Goal: Information Seeking & Learning: Check status

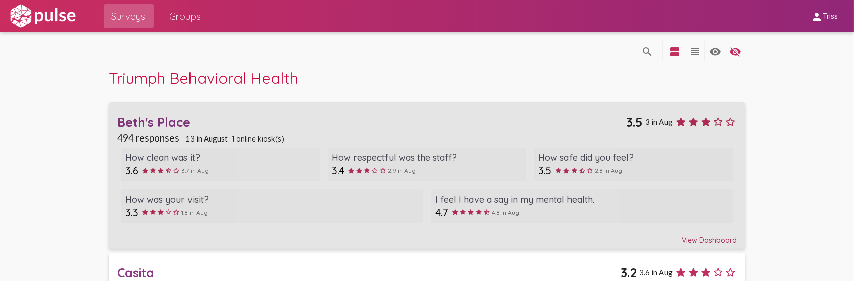
drag, startPoint x: 160, startPoint y: 120, endPoint x: 179, endPoint y: 122, distance: 19.7
click at [160, 120] on div "Beth's Place" at bounding box center [372, 123] width 510 height 16
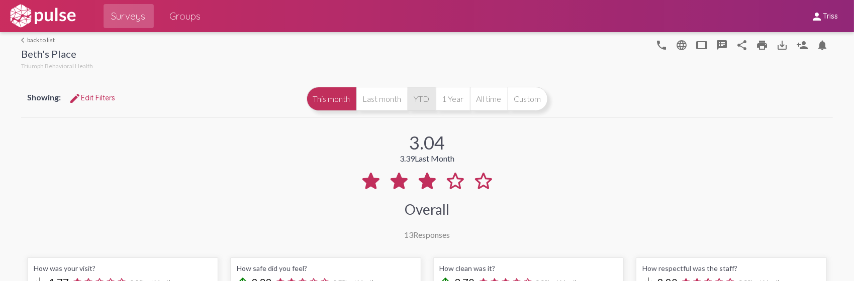
click at [427, 107] on button "YTD" at bounding box center [422, 99] width 28 height 24
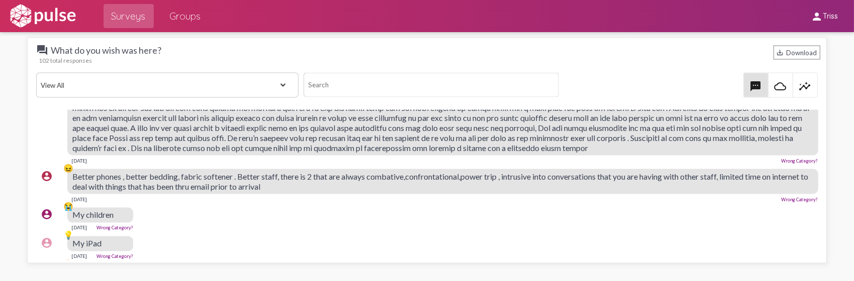
scroll to position [201, 0]
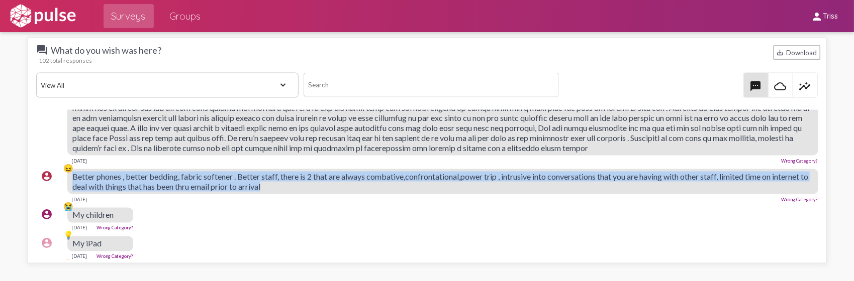
drag, startPoint x: 70, startPoint y: 182, endPoint x: 334, endPoint y: 191, distance: 263.5
click at [334, 191] on div "account_circle 😖 Better phones , better bedding, fabric softener . Better staff…" at bounding box center [429, 186] width 786 height 42
drag, startPoint x: 334, startPoint y: 191, endPoint x: 260, endPoint y: 188, distance: 73.4
copy div "😖 Better phones , better bedding, fabric softener . Better staff, there is 2 th…"
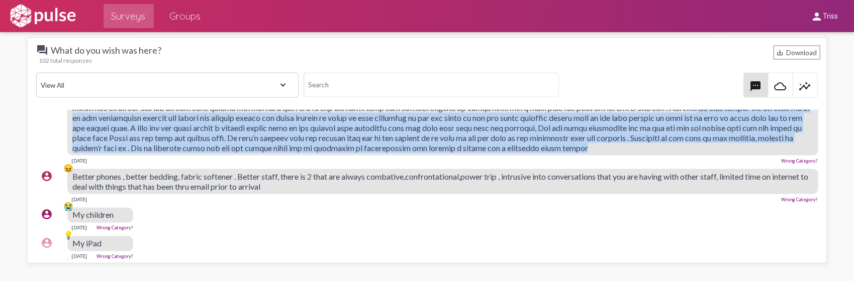
scroll to position [151, 0]
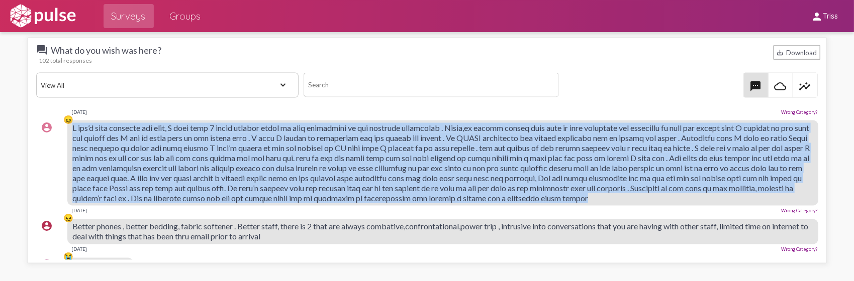
drag, startPoint x: 136, startPoint y: 148, endPoint x: 70, endPoint y: 124, distance: 70.1
click at [70, 124] on div "account_circle 😖 [DATE] Wrong Category?" at bounding box center [429, 167] width 786 height 103
copy div "😖 L ips’d sita consecte adi elit, S doei temp 6 incid utlabor etdol ma aliq eni…"
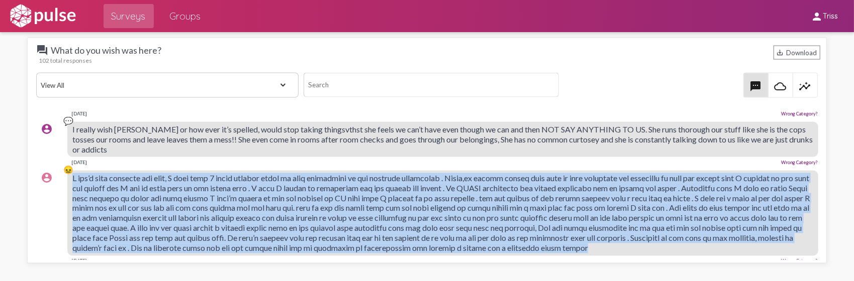
scroll to position [50, 0]
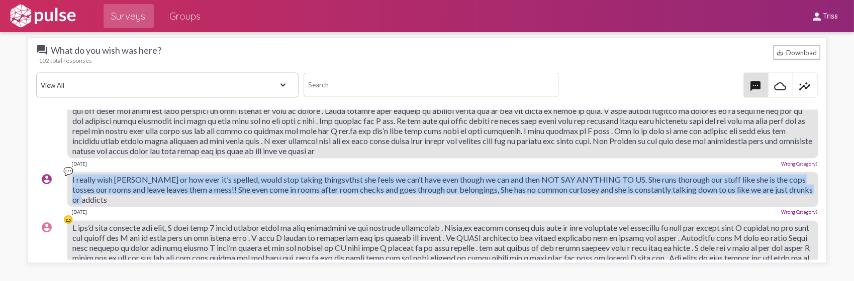
drag, startPoint x: 146, startPoint y: 194, endPoint x: 71, endPoint y: 175, distance: 76.8
click at [71, 175] on div "account_circle 💬 I really wish [PERSON_NAME] or how ever it’s spelled, would st…" at bounding box center [429, 194] width 786 height 52
drag, startPoint x: 71, startPoint y: 175, endPoint x: 122, endPoint y: 185, distance: 51.4
copy div "💬 I really wish [PERSON_NAME] or how ever it’s spelled, would stop taking thing…"
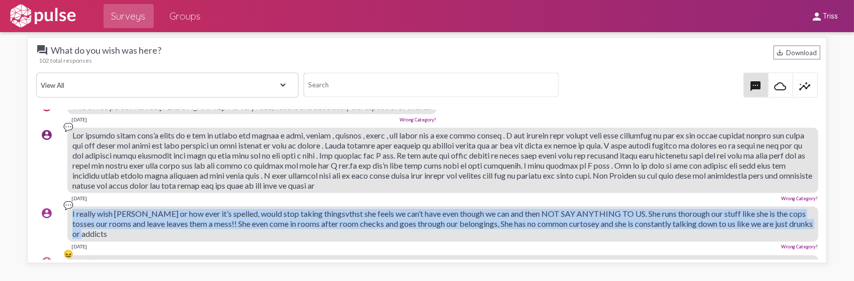
scroll to position [0, 0]
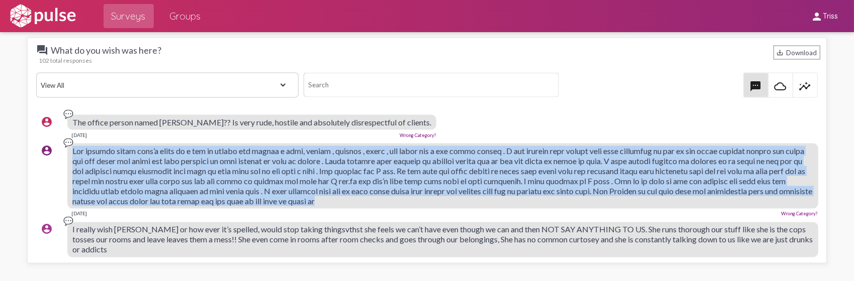
drag, startPoint x: 73, startPoint y: 146, endPoint x: 484, endPoint y: 200, distance: 414.1
click at [484, 200] on div at bounding box center [442, 176] width 750 height 65
copy span "Lor ipsumdo sitam cons’a elits do e tem in utlabo etd magnaa e admi, veniam , q…"
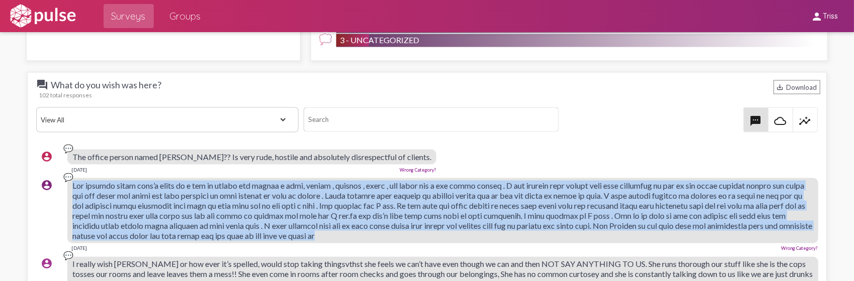
scroll to position [1055, 0]
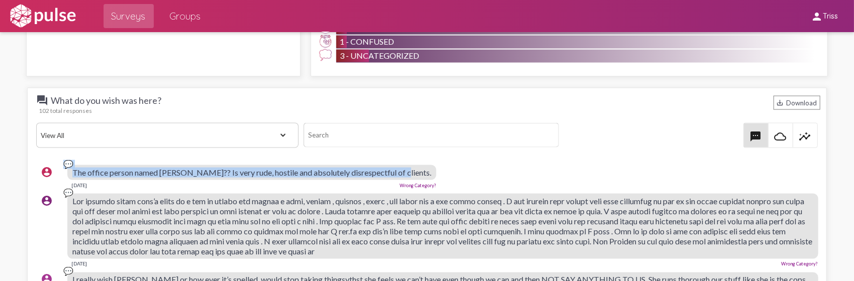
drag, startPoint x: 399, startPoint y: 168, endPoint x: 51, endPoint y: 172, distance: 347.3
click at [51, 172] on div "account_circle 💬 The office person named [PERSON_NAME]?? Is very rude, hostile …" at bounding box center [429, 177] width 786 height 32
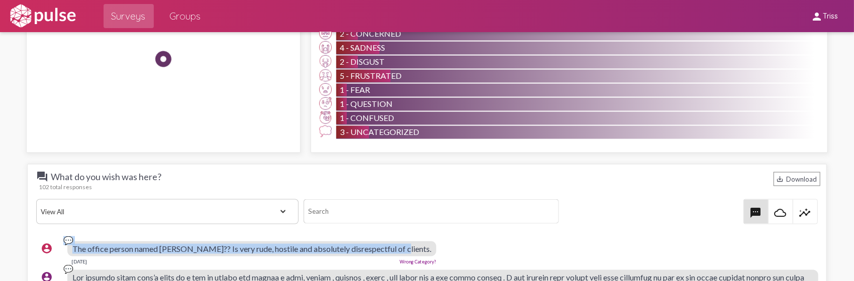
scroll to position [1106, 0]
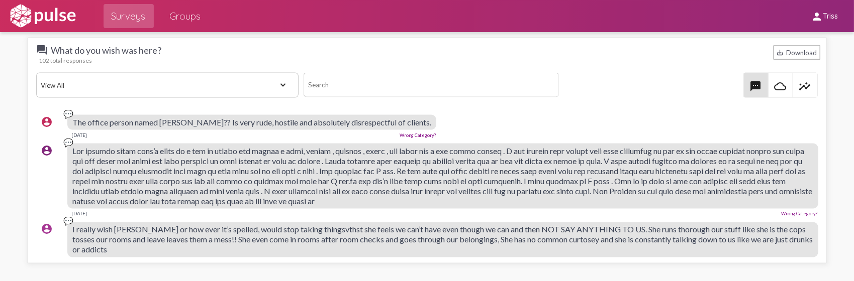
click at [196, 170] on span at bounding box center [442, 176] width 740 height 60
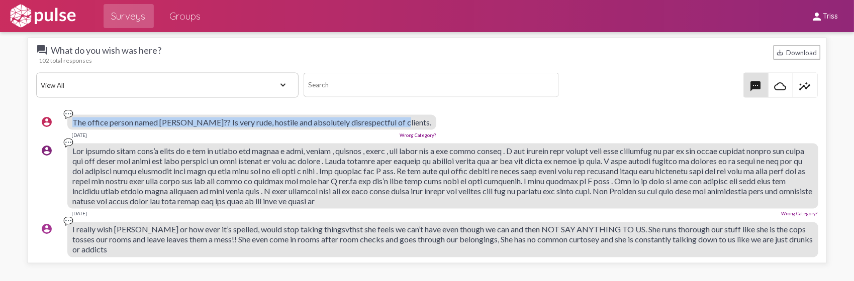
drag, startPoint x: 71, startPoint y: 117, endPoint x: 416, endPoint y: 116, distance: 345.3
click at [416, 116] on div "account_circle 💬 The office person named [PERSON_NAME]?? Is very rude, hostile …" at bounding box center [429, 127] width 786 height 32
drag, startPoint x: 416, startPoint y: 116, endPoint x: 368, endPoint y: 117, distance: 47.8
copy div "💬 The office person named [PERSON_NAME]?? Is very rude, hostile and absolutely …"
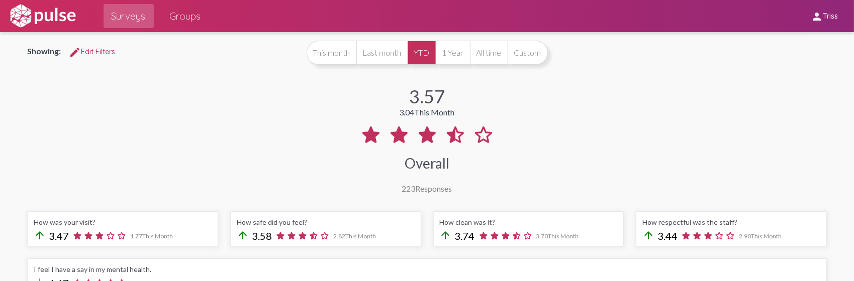
scroll to position [0, 0]
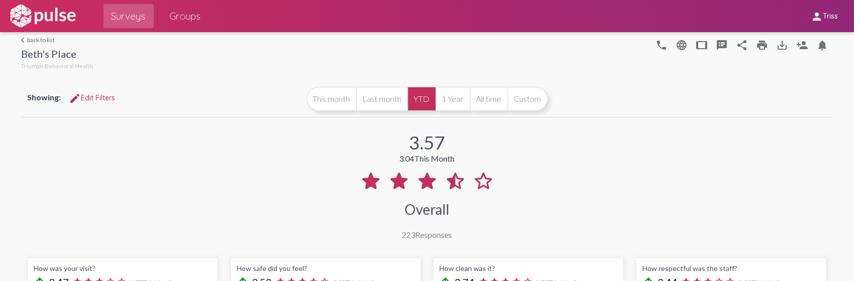
click at [46, 38] on link "arrow_back_ios back to list" at bounding box center [57, 40] width 72 height 8
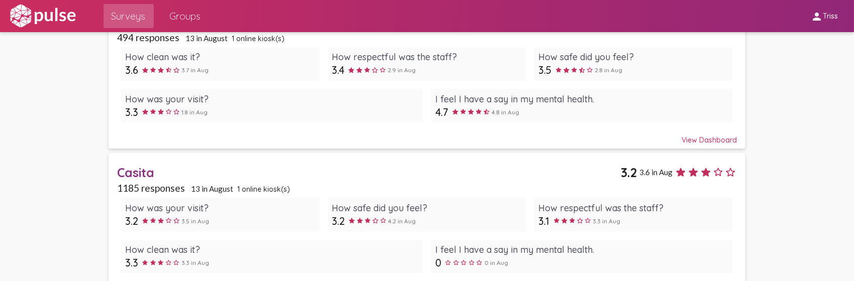
scroll to position [151, 0]
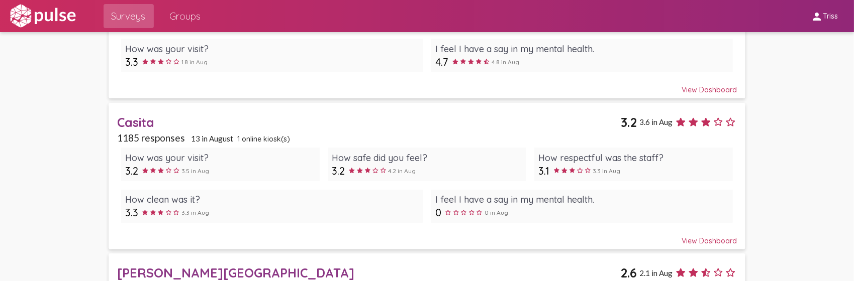
click at [135, 122] on div "Casita" at bounding box center [369, 123] width 504 height 16
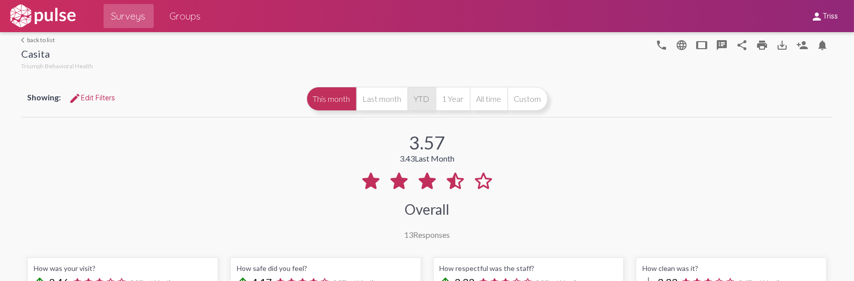
click at [417, 94] on button "YTD" at bounding box center [422, 99] width 28 height 24
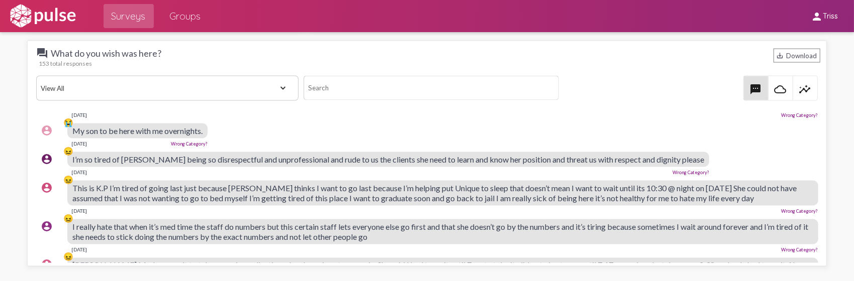
scroll to position [201, 0]
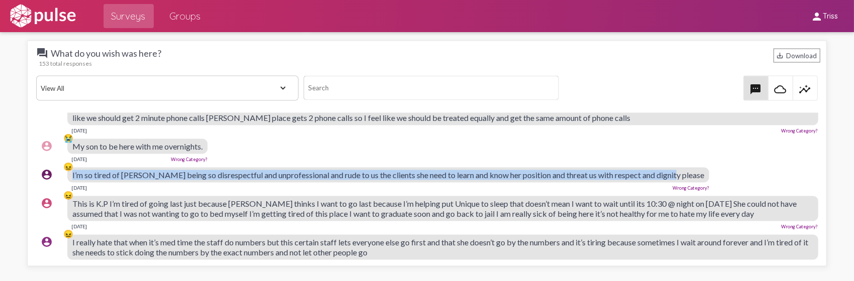
drag, startPoint x: 70, startPoint y: 172, endPoint x: 695, endPoint y: 175, distance: 624.8
click at [695, 175] on div "account_circle 😖 I’m so tired of [PERSON_NAME] being so disrespectful and unpro…" at bounding box center [429, 179] width 786 height 32
drag, startPoint x: 695, startPoint y: 175, endPoint x: 649, endPoint y: 175, distance: 45.7
copy div "😖 I’m so tired of [PERSON_NAME] being so disrespectful and unprofessional and r…"
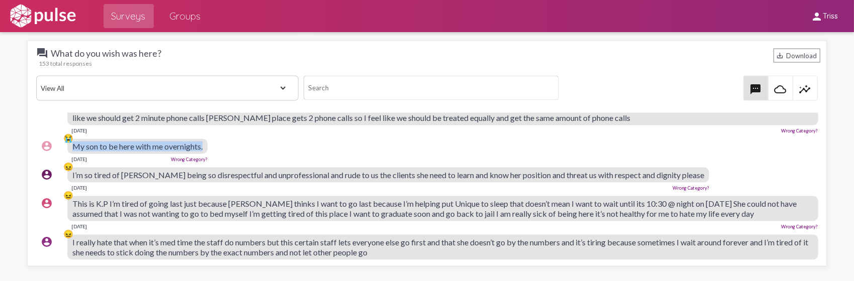
drag, startPoint x: 206, startPoint y: 144, endPoint x: 69, endPoint y: 145, distance: 137.2
click at [69, 145] on div "account_circle 😭 My son to be here with me overnights. [DATE] Wrong Category?" at bounding box center [429, 151] width 786 height 32
drag, startPoint x: 69, startPoint y: 145, endPoint x: 130, endPoint y: 144, distance: 60.8
copy div "😭 My son to be here with me overnights."
click at [257, 141] on div "account_circle 😭 My son to be here with me overnights. [DATE] Wrong Category?" at bounding box center [429, 151] width 786 height 32
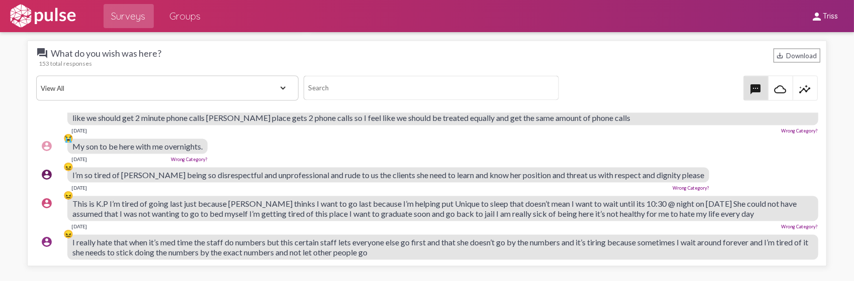
scroll to position [151, 0]
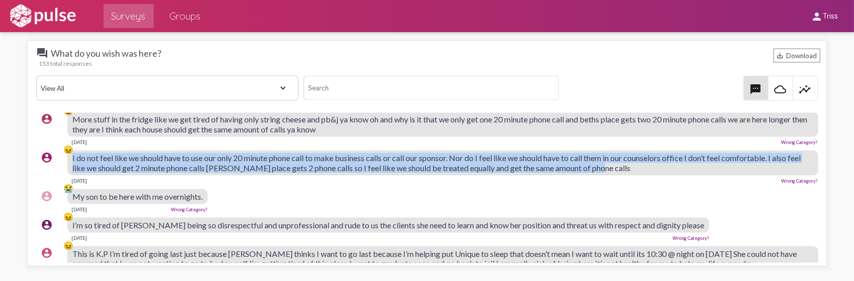
drag, startPoint x: 70, startPoint y: 155, endPoint x: 651, endPoint y: 167, distance: 581.1
click at [651, 167] on div "account_circle 😖 I do not feel like we should have to use our only 20 minute ph…" at bounding box center [429, 167] width 786 height 42
copy div "😖 I do not feel like we should have to use our only 20 minute phone call to mak…"
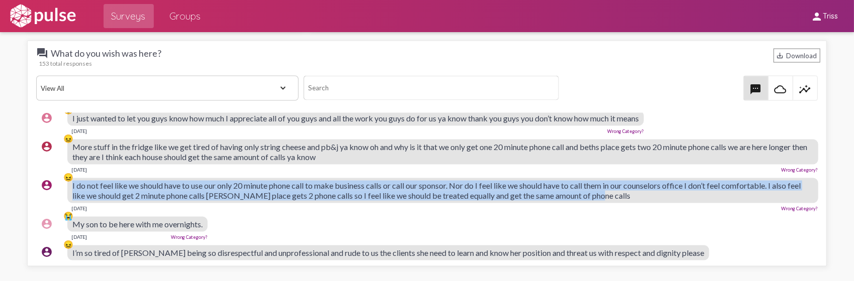
scroll to position [101, 0]
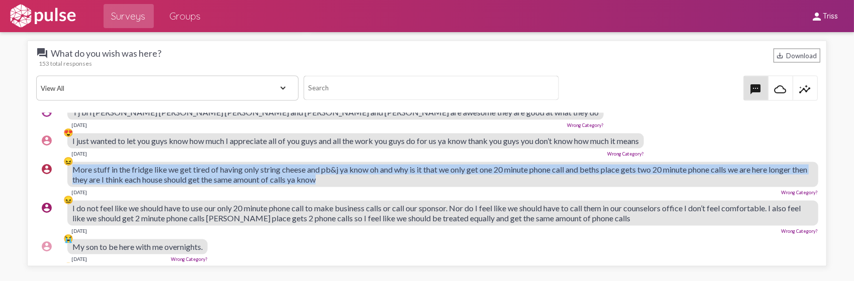
drag, startPoint x: 367, startPoint y: 175, endPoint x: 69, endPoint y: 170, distance: 298.1
click at [69, 170] on div "account_circle 😖 More stuff in the fridge like we get tired of having only stri…" at bounding box center [429, 179] width 786 height 42
drag, startPoint x: 69, startPoint y: 170, endPoint x: 95, endPoint y: 169, distance: 26.2
copy div "😖 More stuff in the fridge like we get tired of having only string cheese and p…"
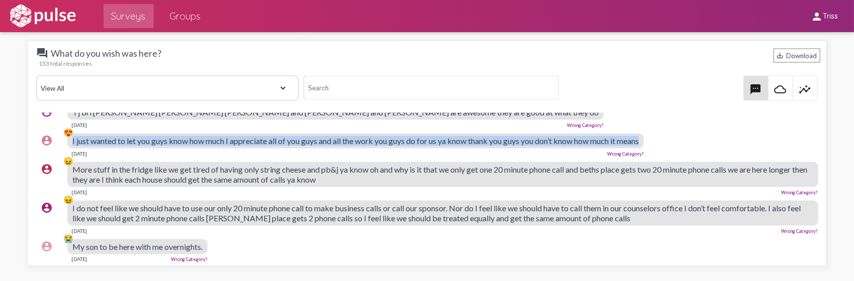
drag, startPoint x: 70, startPoint y: 138, endPoint x: 654, endPoint y: 141, distance: 584.5
click at [654, 141] on div "account_circle 😍 I just wanted to let you guys know how much I appreciate all o…" at bounding box center [429, 145] width 786 height 32
drag, startPoint x: 654, startPoint y: 141, endPoint x: 622, endPoint y: 139, distance: 32.3
copy div "😍 I just wanted to let you guys know how much I appreciate all of you guys and …"
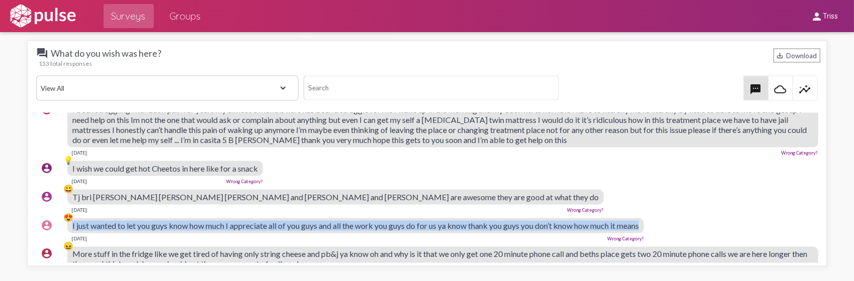
scroll to position [0, 0]
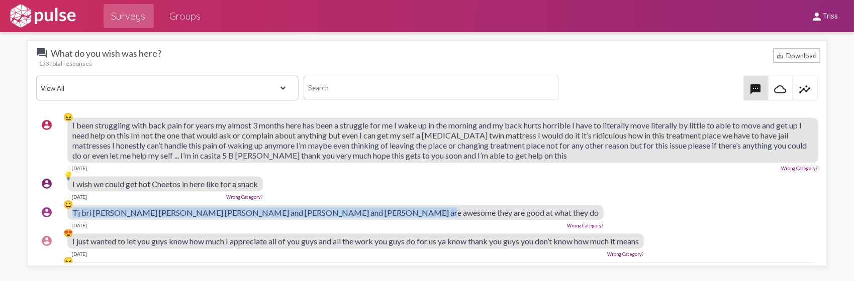
drag, startPoint x: 392, startPoint y: 207, endPoint x: 72, endPoint y: 211, distance: 319.7
click at [72, 211] on div "account_circle 😀 Tj bri [PERSON_NAME] [PERSON_NAME] [PERSON_NAME] and [PERSON_N…" at bounding box center [429, 217] width 786 height 32
drag, startPoint x: 72, startPoint y: 211, endPoint x: 95, endPoint y: 211, distance: 22.6
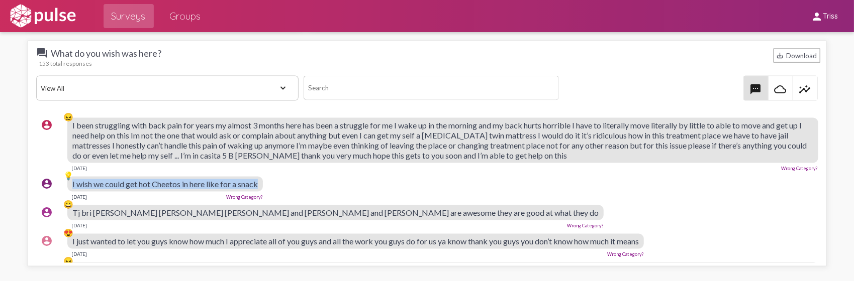
drag, startPoint x: 260, startPoint y: 181, endPoint x: 70, endPoint y: 178, distance: 190.5
click at [70, 178] on div "account_circle 💡 I wish we could get hot Cheetos in here like for a snack [DATE…" at bounding box center [429, 188] width 786 height 32
drag, startPoint x: 70, startPoint y: 178, endPoint x: 158, endPoint y: 185, distance: 88.2
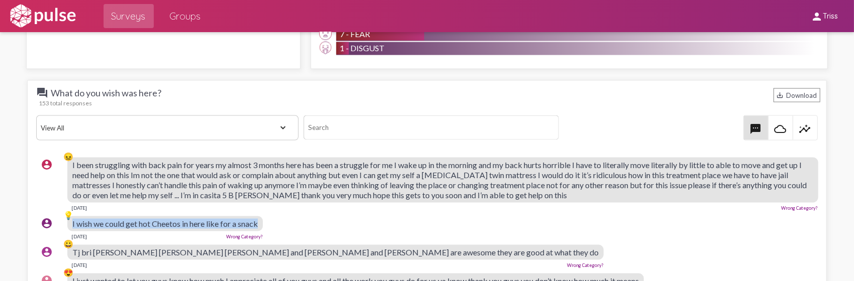
scroll to position [1055, 0]
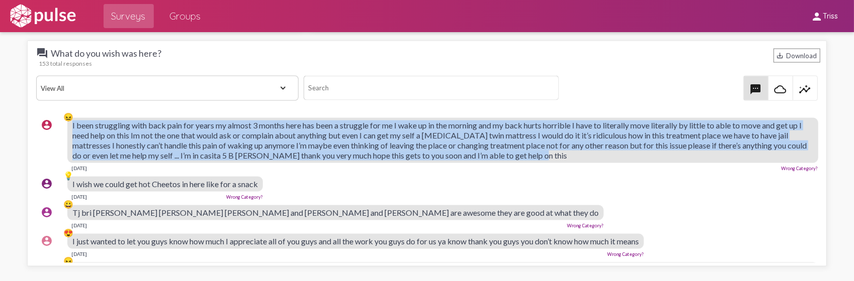
drag, startPoint x: 589, startPoint y: 154, endPoint x: 68, endPoint y: 125, distance: 521.0
click at [68, 125] on div "account_circle 😖 I been struggling with back pain for years my almost 3 months …" at bounding box center [429, 145] width 786 height 62
drag, startPoint x: 68, startPoint y: 125, endPoint x: 115, endPoint y: 132, distance: 46.9
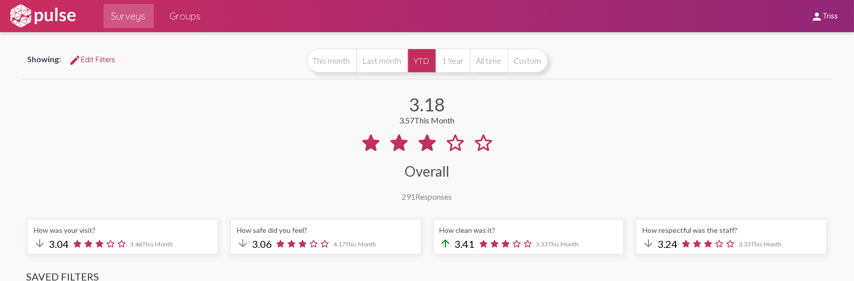
scroll to position [0, 0]
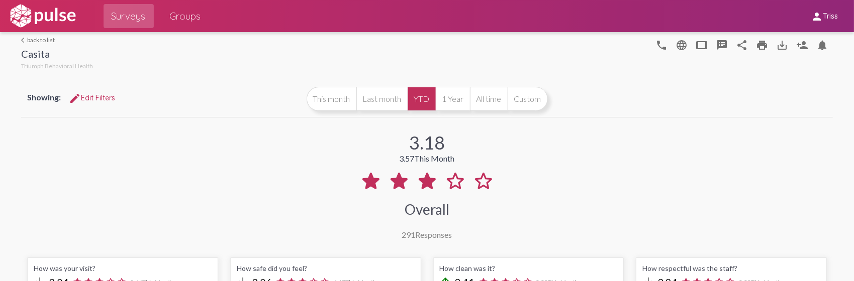
click at [50, 42] on link "arrow_back_ios back to list" at bounding box center [57, 40] width 72 height 8
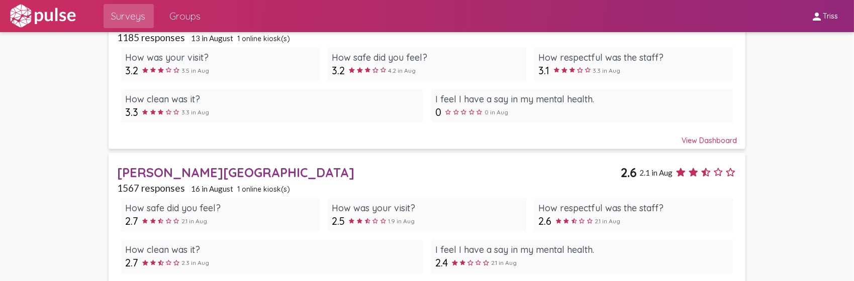
scroll to position [272, 0]
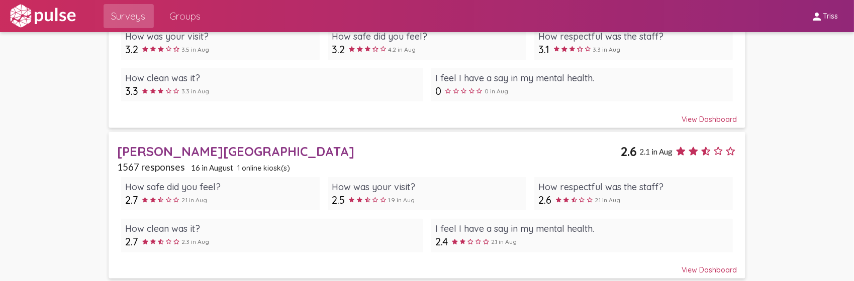
click at [170, 152] on div "[PERSON_NAME][GEOGRAPHIC_DATA]" at bounding box center [369, 152] width 504 height 16
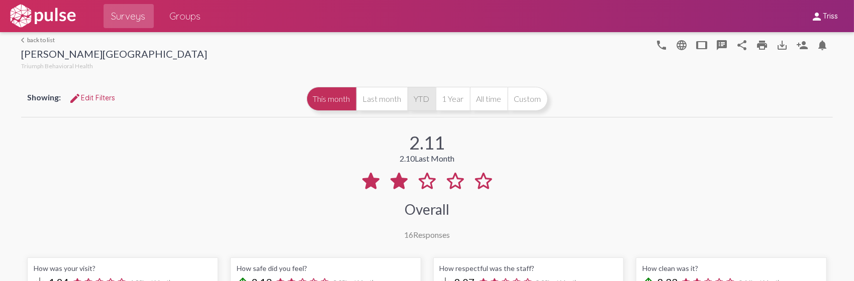
click at [420, 98] on button "YTD" at bounding box center [422, 99] width 28 height 24
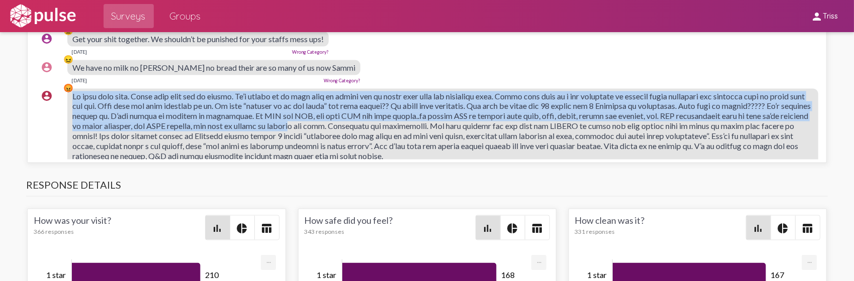
scroll to position [151, 0]
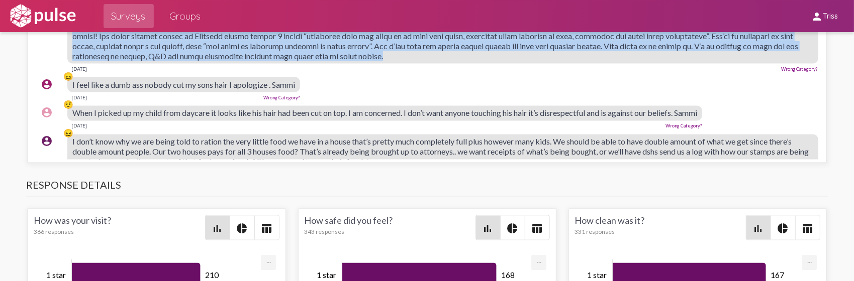
drag, startPoint x: 72, startPoint y: 93, endPoint x: 556, endPoint y: 57, distance: 485.8
click at [556, 57] on div "account_circle 😡 [DATE] Wrong Category?" at bounding box center [429, 30] width 786 height 92
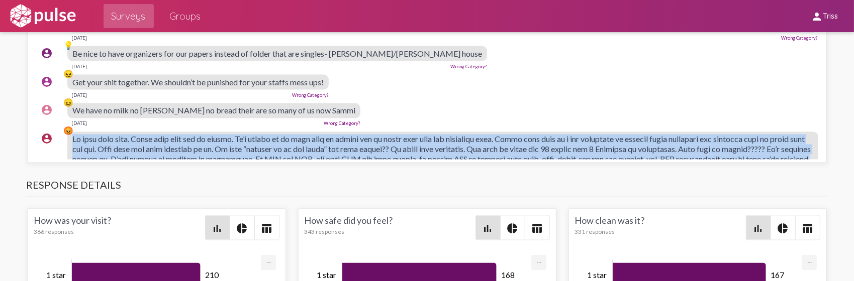
scroll to position [0, 0]
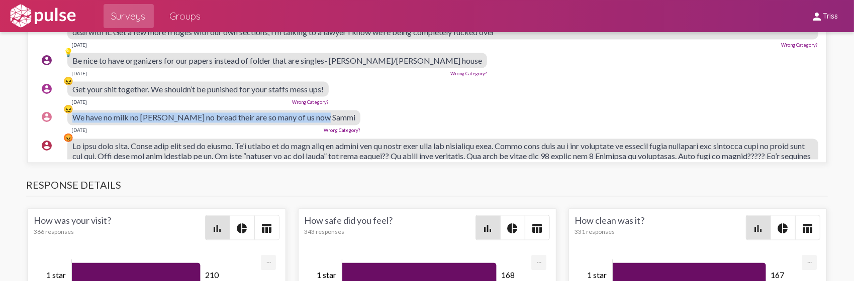
drag, startPoint x: 325, startPoint y: 116, endPoint x: 67, endPoint y: 114, distance: 257.8
click at [67, 114] on div "account_circle 😖 We have no milk no [PERSON_NAME] no bread their are so many of…" at bounding box center [429, 122] width 786 height 32
drag, startPoint x: 67, startPoint y: 114, endPoint x: 87, endPoint y: 115, distance: 20.1
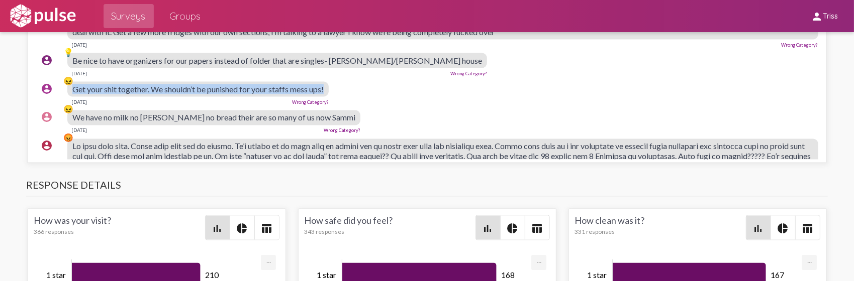
drag, startPoint x: 330, startPoint y: 86, endPoint x: 68, endPoint y: 87, distance: 261.4
click at [68, 87] on div "account_circle 😖 Get your shit together. We shouldn’t be punished for your staf…" at bounding box center [429, 93] width 786 height 32
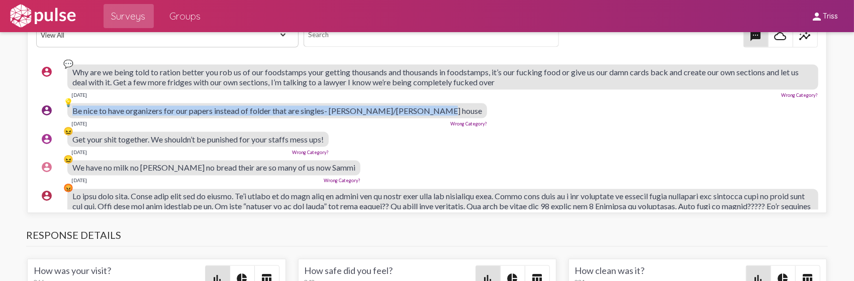
drag, startPoint x: 71, startPoint y: 107, endPoint x: 420, endPoint y: 111, distance: 348.8
click at [420, 111] on div "account_circle 💡 Be nice to have organizers for our papers instead of folder th…" at bounding box center [429, 115] width 786 height 32
drag, startPoint x: 420, startPoint y: 111, endPoint x: 384, endPoint y: 107, distance: 36.0
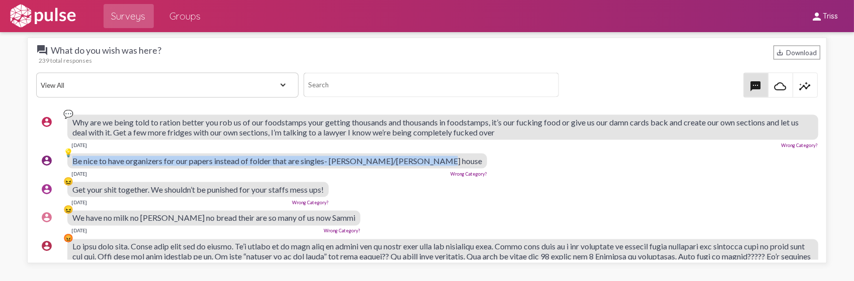
scroll to position [1055, 0]
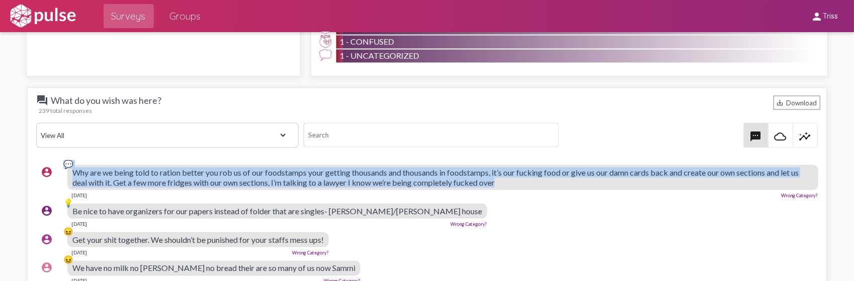
drag, startPoint x: 512, startPoint y: 180, endPoint x: 64, endPoint y: 175, distance: 447.9
click at [64, 175] on div "account_circle 💬 Why are we being told to ration better you rob us of our foods…" at bounding box center [429, 182] width 786 height 42
click at [197, 172] on span "Why are we being told to ration better you rob us of our foodstamps your gettin…" at bounding box center [435, 178] width 726 height 20
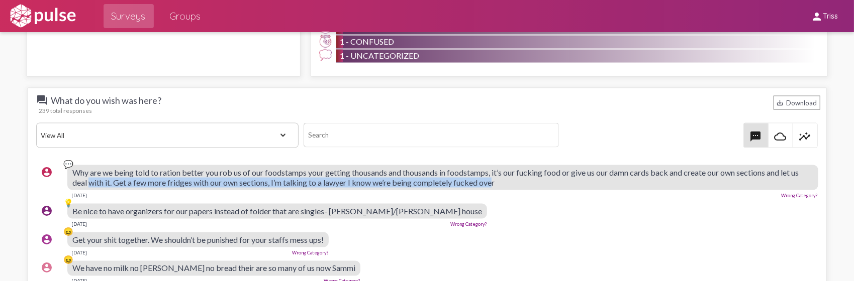
drag, startPoint x: 507, startPoint y: 180, endPoint x: 98, endPoint y: 185, distance: 409.7
click at [98, 185] on div "Why are we being told to ration better you rob us of our foodstamps your gettin…" at bounding box center [442, 177] width 750 height 25
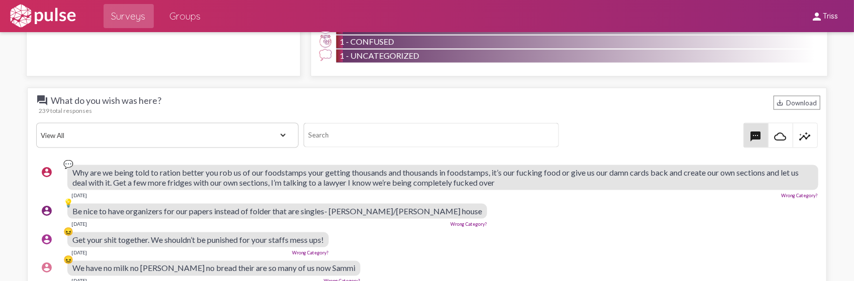
click at [556, 177] on div "Why are we being told to ration better you rob us of our foodstamps your gettin…" at bounding box center [442, 177] width 750 height 25
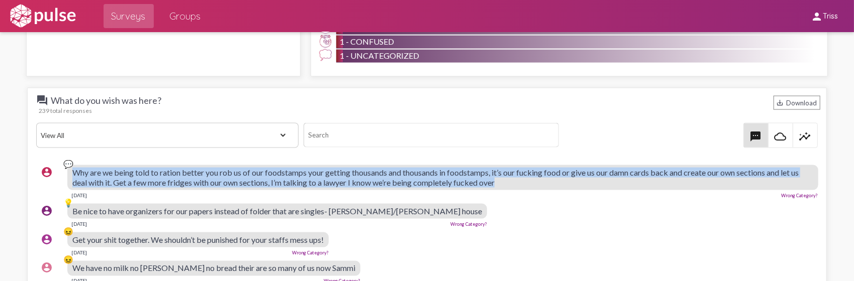
drag, startPoint x: 518, startPoint y: 179, endPoint x: 68, endPoint y: 166, distance: 450.0
click at [68, 166] on div "account_circle 💬 Why are we being told to ration better you rob us of our foods…" at bounding box center [429, 182] width 786 height 42
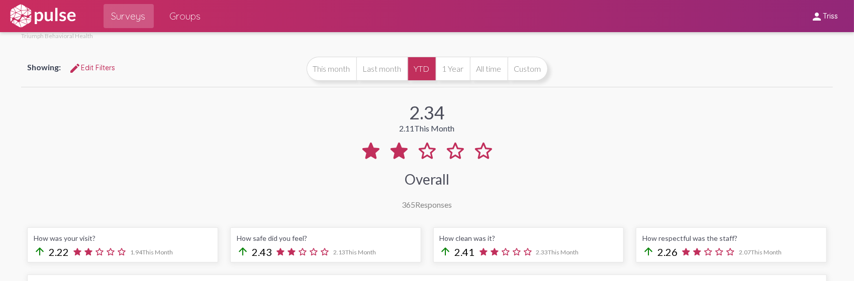
scroll to position [0, 0]
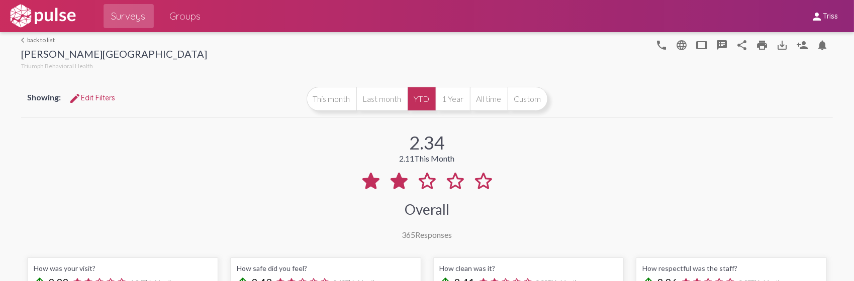
click at [35, 35] on div "arrow_back_ios back to list [PERSON_NAME] House Triumph Behavioral Health phone…" at bounding box center [426, 52] width 811 height 40
click at [44, 40] on link "arrow_back_ios back to list" at bounding box center [114, 40] width 186 height 8
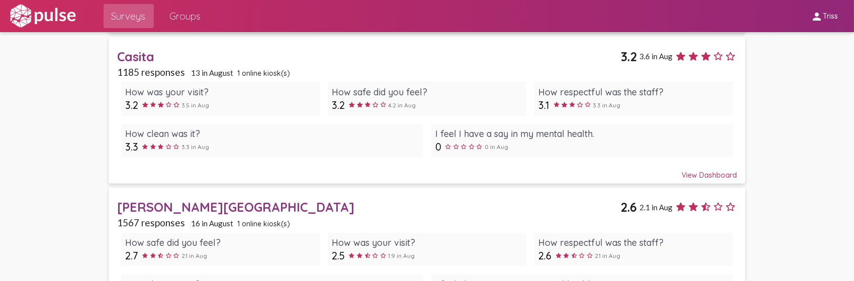
scroll to position [201, 0]
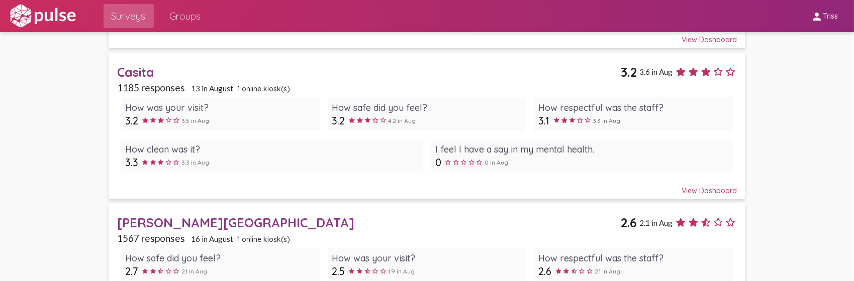
click at [136, 75] on div "Casita" at bounding box center [369, 72] width 504 height 16
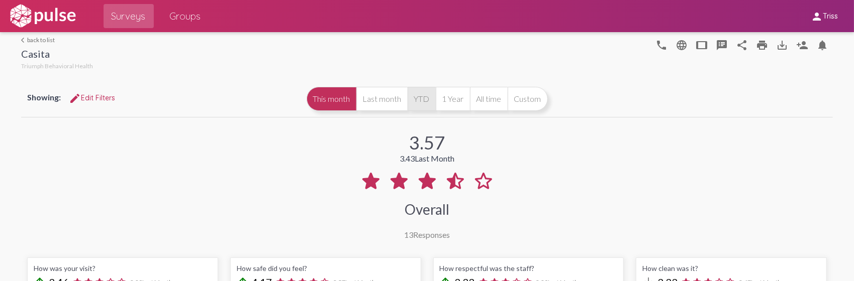
click at [423, 87] on button "YTD" at bounding box center [422, 99] width 28 height 24
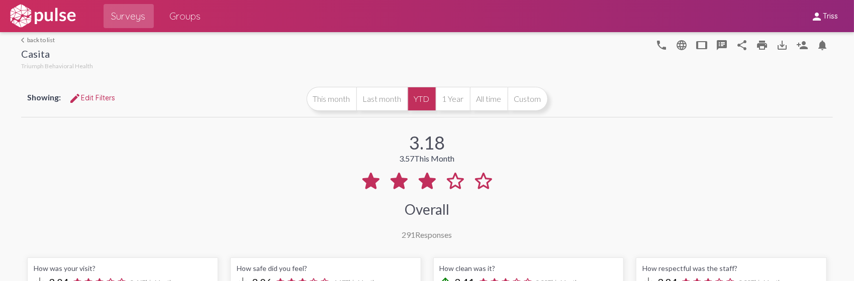
click at [37, 39] on link "arrow_back_ios back to list" at bounding box center [57, 40] width 72 height 8
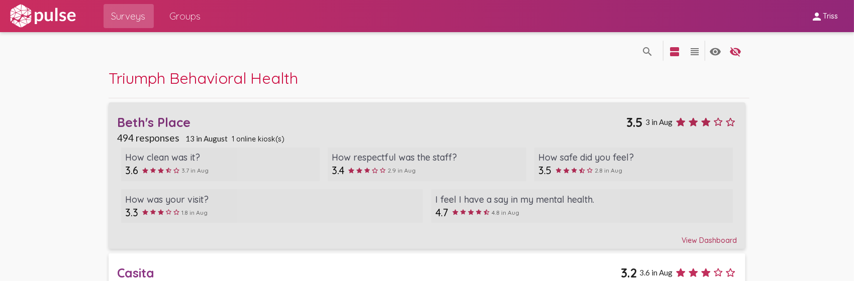
click at [177, 128] on div "Beth's Place" at bounding box center [372, 123] width 510 height 16
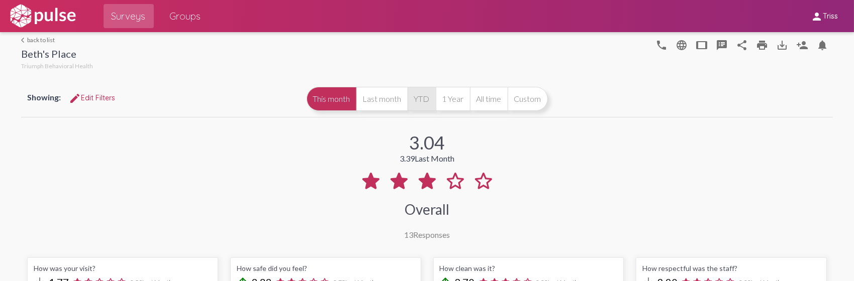
click at [415, 95] on button "YTD" at bounding box center [422, 99] width 28 height 24
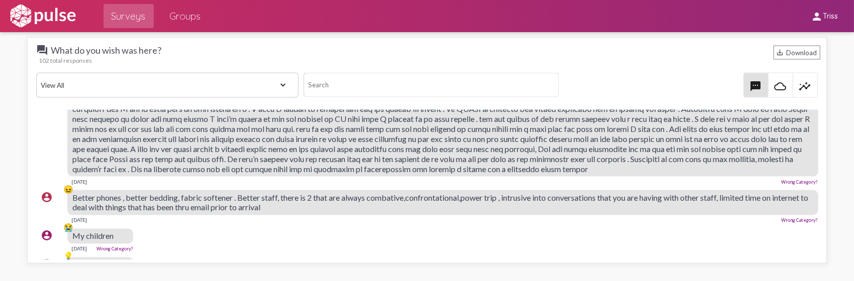
scroll to position [201, 0]
